Goal: Register for event/course: Register for event/course

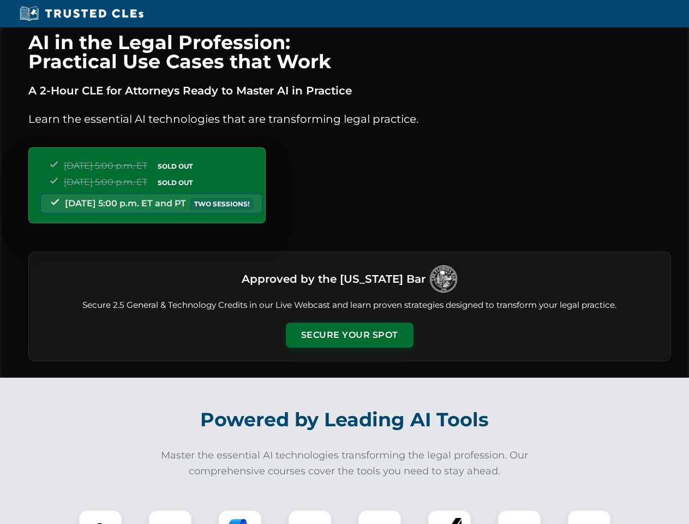
click at [349, 335] on button "Secure Your Spot" at bounding box center [350, 335] width 128 height 25
click at [100, 517] on img at bounding box center [101, 532] width 32 height 32
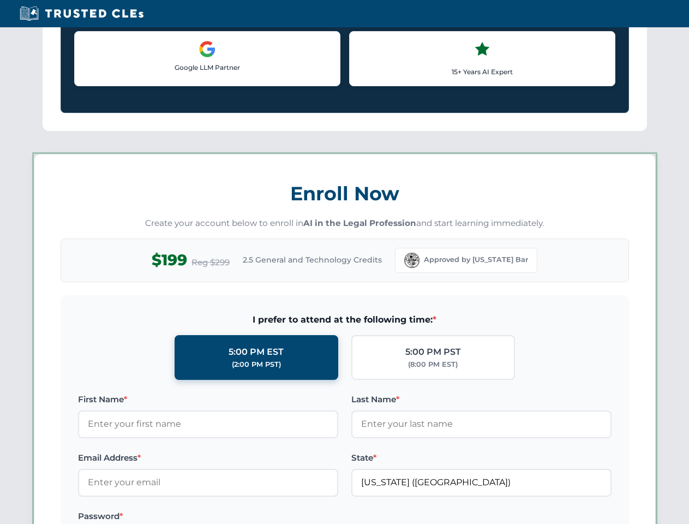
click at [240, 517] on label "Password *" at bounding box center [208, 516] width 260 height 13
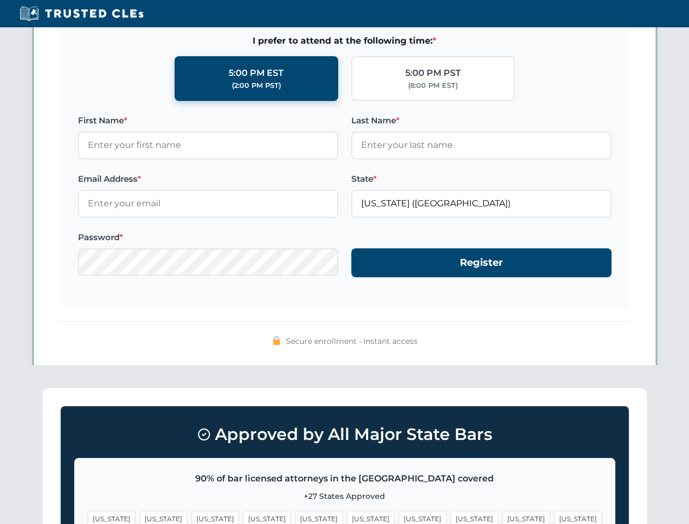
click at [503, 517] on span "[US_STATE]" at bounding box center [526, 519] width 47 height 16
